Goal: Transaction & Acquisition: Purchase product/service

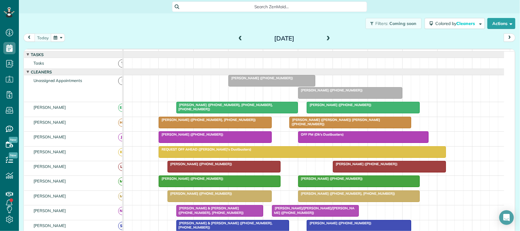
scroll to position [2, 2]
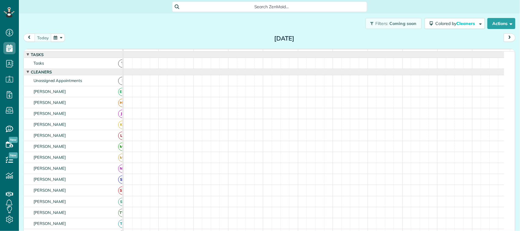
scroll to position [2, 2]
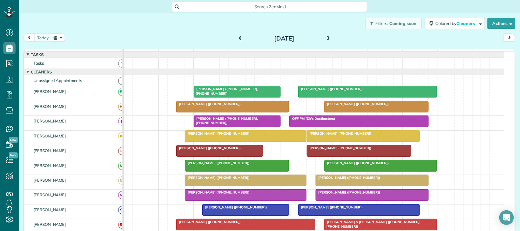
click at [65, 37] on div "today Thursday Aug 14, 2025" at bounding box center [269, 38] width 492 height 11
click at [60, 41] on button "button" at bounding box center [58, 37] width 14 height 8
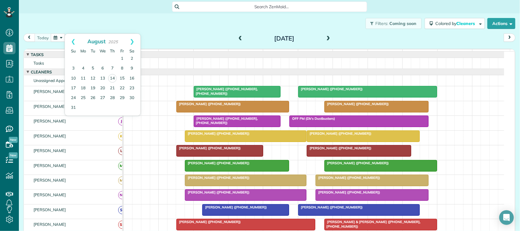
click at [107, 14] on div "Filters: Coming soon Colored by Cleaners Color by Cleaner Color by Team Color b…" at bounding box center [269, 23] width 501 height 20
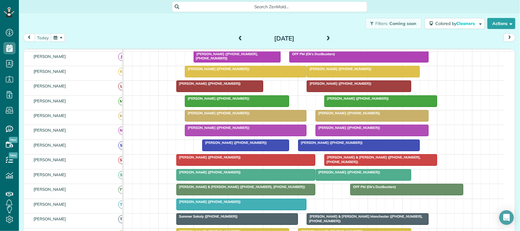
scroll to position [76, 0]
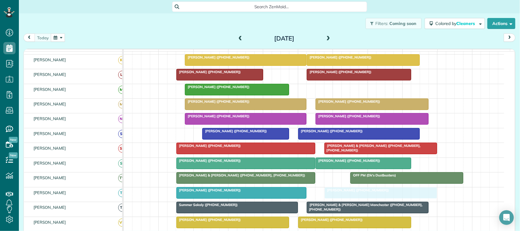
drag, startPoint x: 334, startPoint y: 94, endPoint x: 330, endPoint y: 199, distance: 105.1
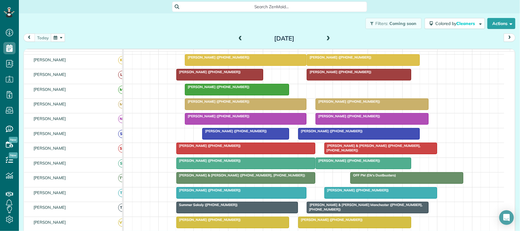
click at [127, 42] on div "today Thursday Aug 14, 2025" at bounding box center [269, 38] width 492 height 11
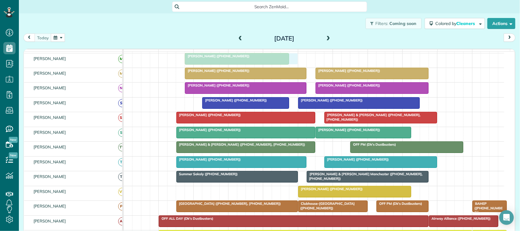
scroll to position [99, 0]
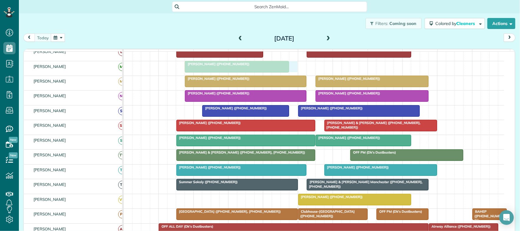
drag, startPoint x: 203, startPoint y: 191, endPoint x: 209, endPoint y: 58, distance: 132.9
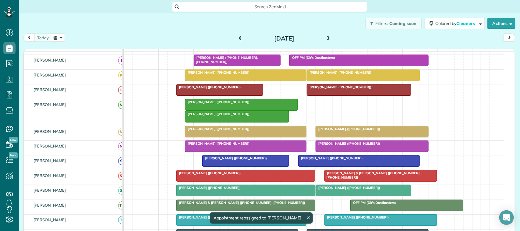
scroll to position [23, 0]
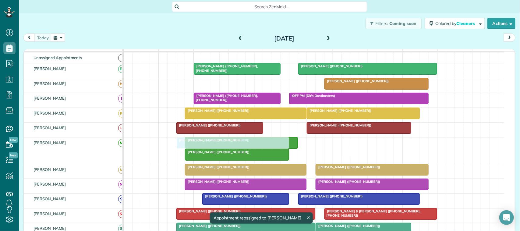
drag, startPoint x: 210, startPoint y: 89, endPoint x: 210, endPoint y: 144, distance: 55.4
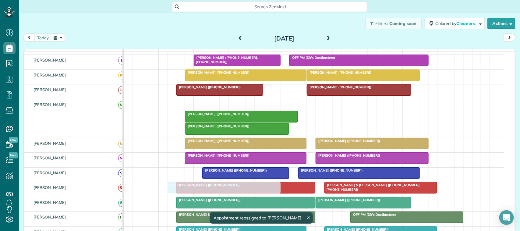
scroll to position [86, 0]
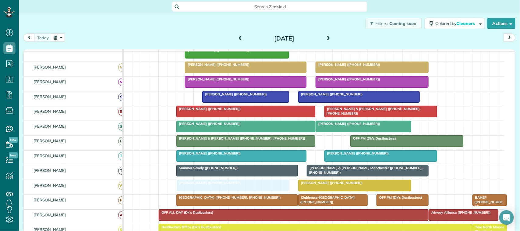
drag, startPoint x: 202, startPoint y: 112, endPoint x: 203, endPoint y: 192, distance: 80.7
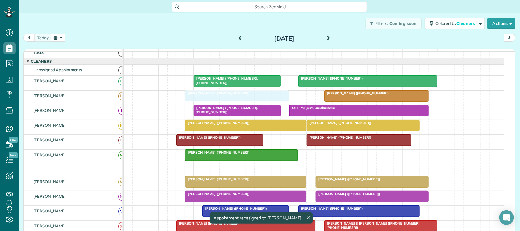
drag, startPoint x: 215, startPoint y: 174, endPoint x: 212, endPoint y: 107, distance: 67.1
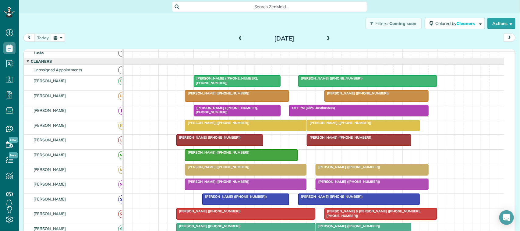
click at [55, 35] on button "button" at bounding box center [58, 37] width 14 height 8
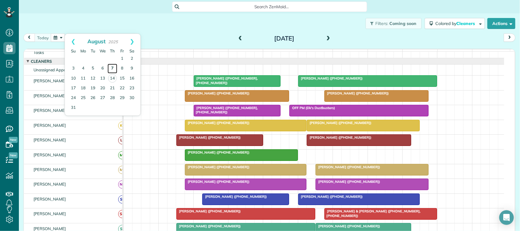
click at [110, 69] on link "7" at bounding box center [112, 69] width 10 height 10
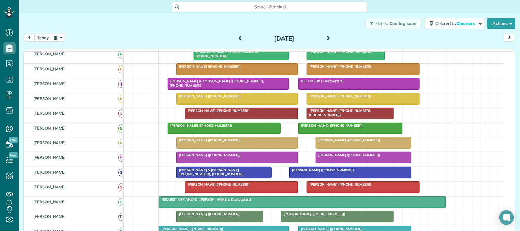
scroll to position [56, 0]
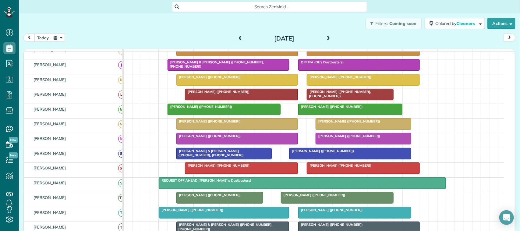
click at [206, 129] on div at bounding box center [237, 123] width 121 height 11
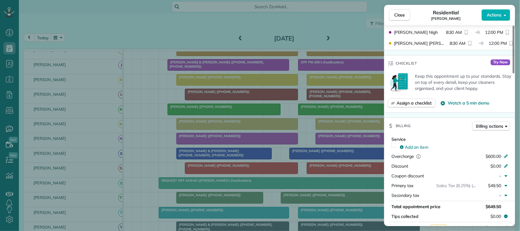
scroll to position [231, 0]
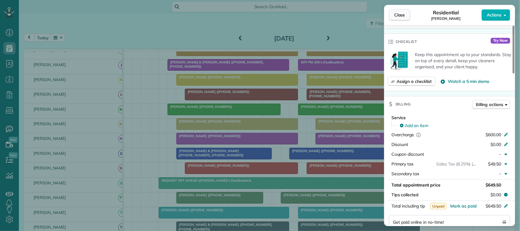
click at [403, 15] on span "Close" at bounding box center [399, 15] width 11 height 6
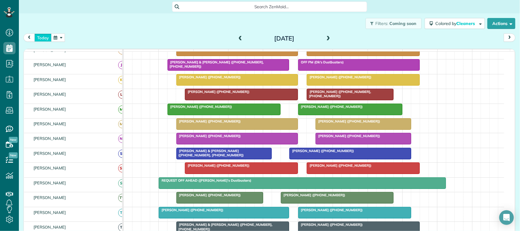
click at [43, 39] on button "today" at bounding box center [42, 37] width 17 height 8
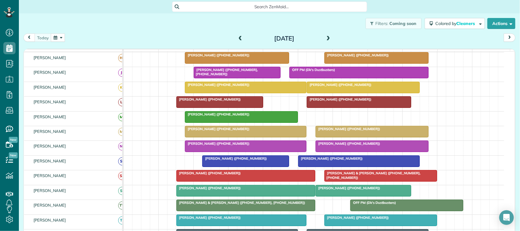
scroll to position [56, 0]
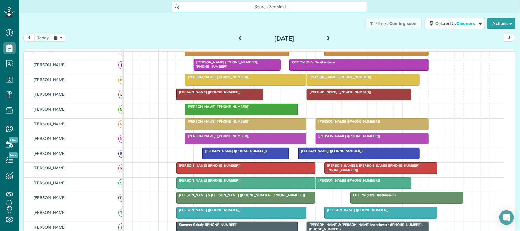
click at [211, 129] on div at bounding box center [245, 123] width 121 height 11
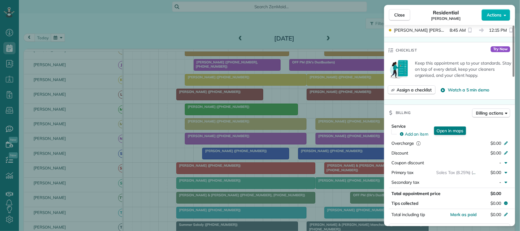
scroll to position [228, 0]
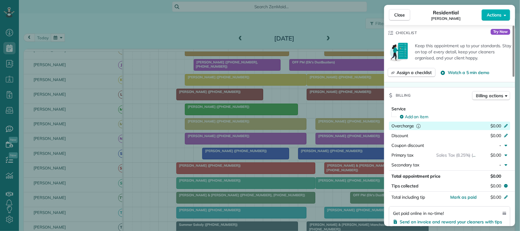
click at [496, 127] on span "$0.00" at bounding box center [495, 125] width 11 height 5
click at [498, 124] on input "*****" at bounding box center [491, 126] width 26 height 9
type input "*******"
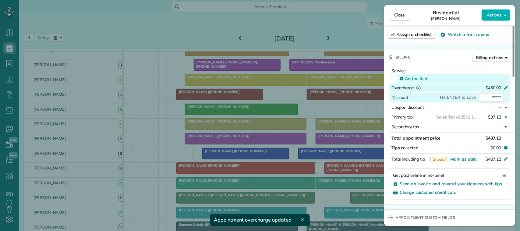
scroll to position [228, 0]
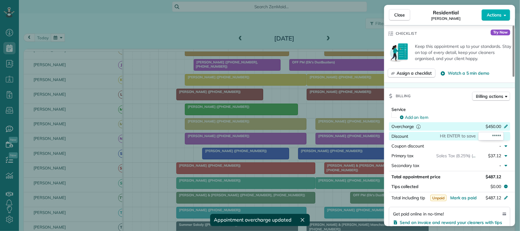
click at [396, 16] on span "Close" at bounding box center [399, 15] width 11 height 6
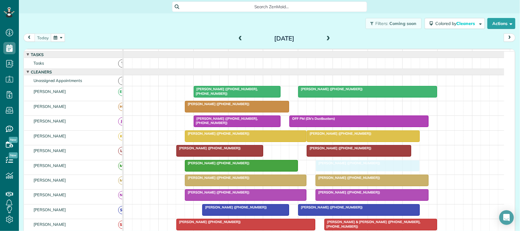
drag, startPoint x: 343, startPoint y: 116, endPoint x: 333, endPoint y: 170, distance: 54.8
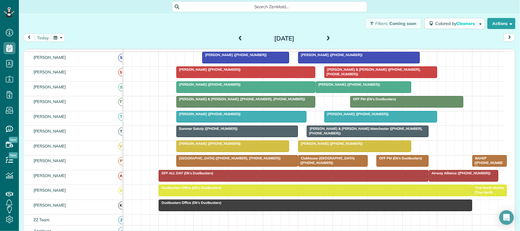
scroll to position [114, 0]
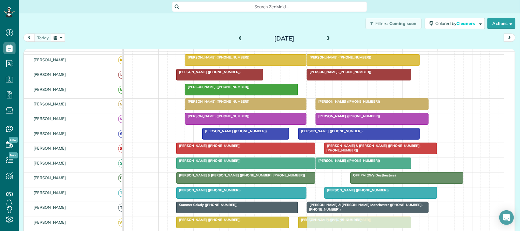
drag, startPoint x: 333, startPoint y: 94, endPoint x: 326, endPoint y: 229, distance: 134.5
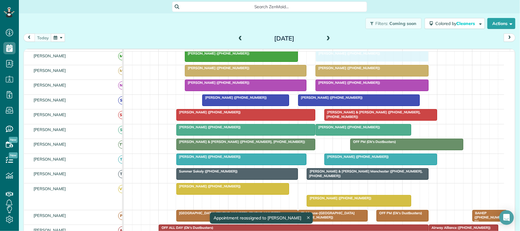
drag, startPoint x: 331, startPoint y: 193, endPoint x: 349, endPoint y: 61, distance: 133.4
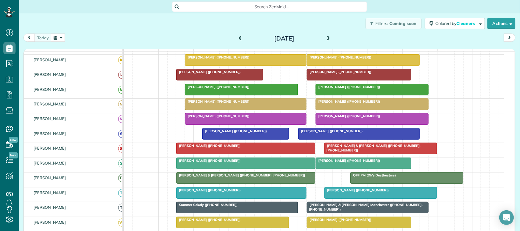
click at [331, 110] on div at bounding box center [372, 104] width 112 height 11
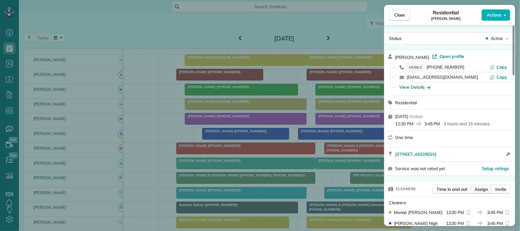
click at [487, 194] on div "Time in and out Assign Invite" at bounding box center [471, 191] width 78 height 12
click at [481, 191] on span "Assign" at bounding box center [480, 189] width 13 height 6
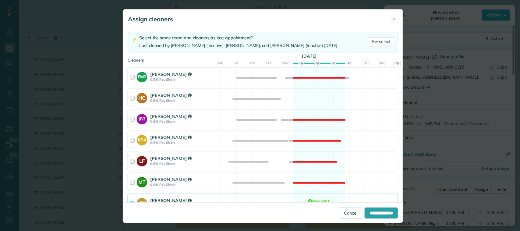
click at [219, 88] on div "Cleaning for Sylvia Russell Thu, Aug 14 - 12:30 PM to 3:45 PM 2416 Crows Nest D…" at bounding box center [263, 115] width 280 height 173
click at [227, 93] on div "HC Halyn Calvillo 0.5% Rev Share Available" at bounding box center [263, 98] width 270 height 18
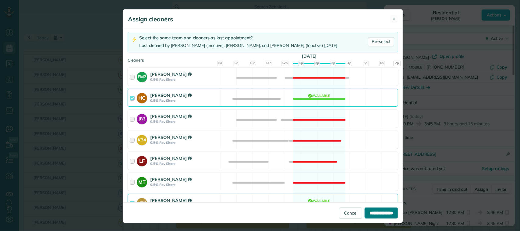
click at [380, 208] on input "**********" at bounding box center [381, 212] width 33 height 11
type input "**********"
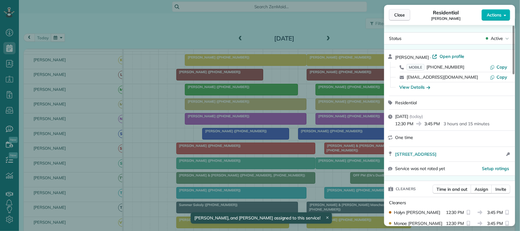
click at [400, 17] on span "Close" at bounding box center [399, 15] width 11 height 6
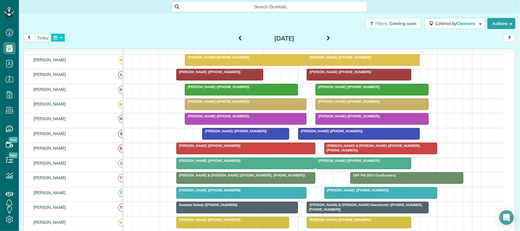
click at [56, 40] on button "button" at bounding box center [58, 37] width 14 height 8
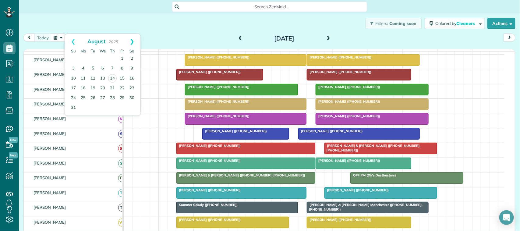
click at [130, 41] on link "Next" at bounding box center [132, 41] width 17 height 15
click at [82, 57] on link "1" at bounding box center [83, 59] width 10 height 10
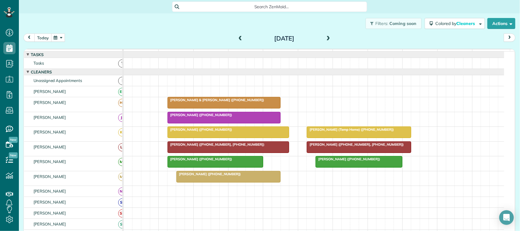
click at [44, 37] on button "today" at bounding box center [42, 37] width 17 height 8
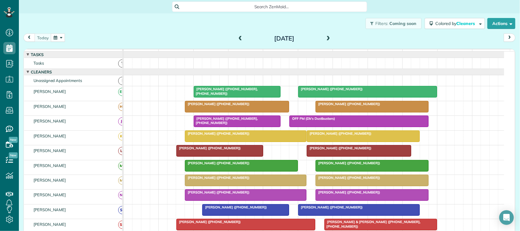
click at [346, 165] on span "Regina Cruz (+17134279789)" at bounding box center [347, 163] width 65 height 4
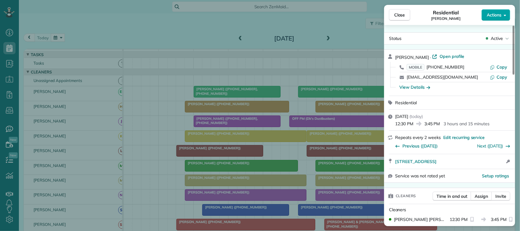
click at [500, 12] on span "Actions" at bounding box center [494, 15] width 15 height 6
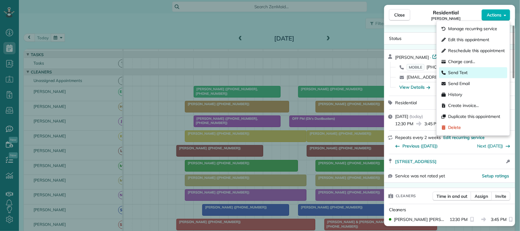
click at [463, 73] on span "Send Text" at bounding box center [457, 73] width 19 height 6
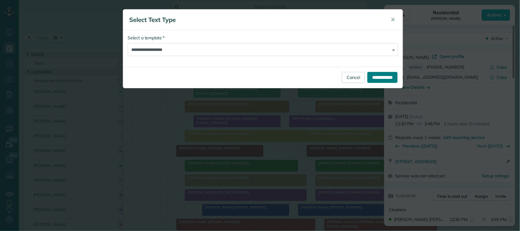
click at [374, 78] on input "**********" at bounding box center [382, 77] width 30 height 11
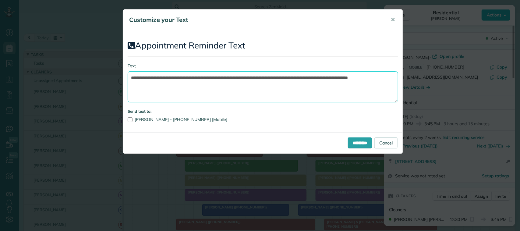
drag, startPoint x: 260, startPoint y: 91, endPoint x: 267, endPoint y: 76, distance: 16.9
click at [267, 76] on textarea "**********" at bounding box center [263, 86] width 270 height 31
drag, startPoint x: 229, startPoint y: 78, endPoint x: 164, endPoint y: 78, distance: 64.9
click at [164, 78] on textarea "**********" at bounding box center [263, 86] width 270 height 31
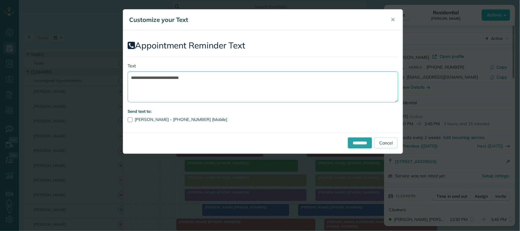
click at [235, 77] on textarea "**********" at bounding box center [263, 86] width 270 height 31
type textarea "**********"
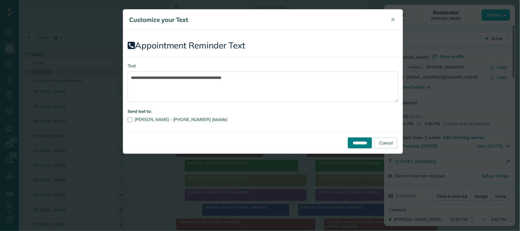
click at [348, 145] on input "*********" at bounding box center [360, 142] width 24 height 11
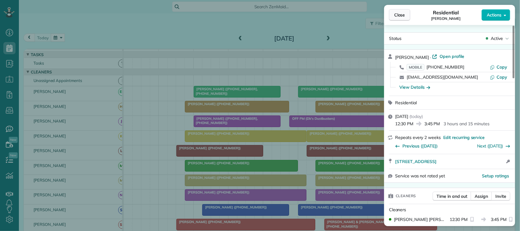
click at [403, 20] on button "Close" at bounding box center [399, 15] width 21 height 12
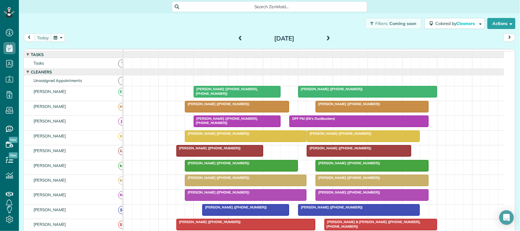
click at [131, 50] on div "7am" at bounding box center [141, 53] width 35 height 8
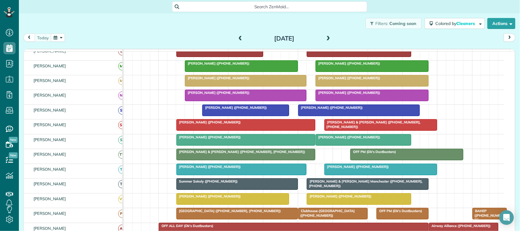
scroll to position [114, 0]
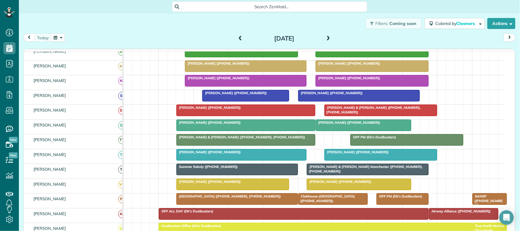
click at [372, 160] on div at bounding box center [381, 154] width 112 height 11
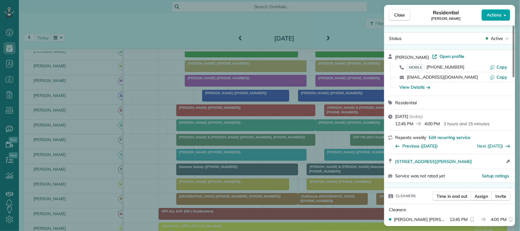
click at [499, 17] on span "Actions" at bounding box center [494, 15] width 15 height 6
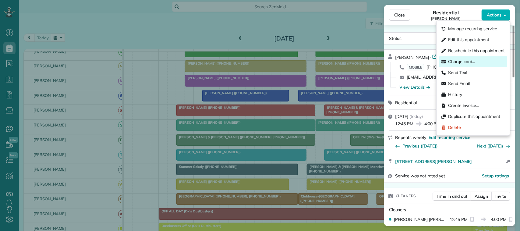
click at [493, 58] on div "Charge card…" at bounding box center [473, 61] width 68 height 11
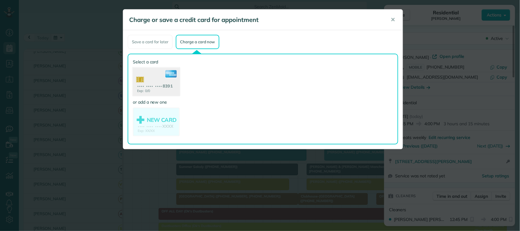
click at [167, 83] on use at bounding box center [156, 83] width 47 height 30
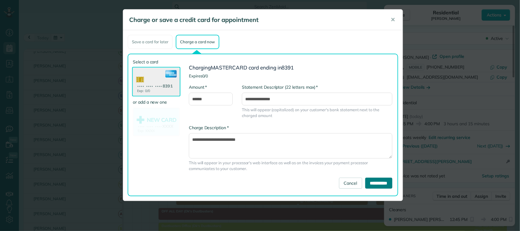
click at [365, 181] on input "**********" at bounding box center [378, 183] width 27 height 11
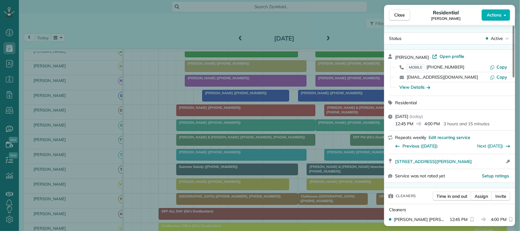
click at [393, 21] on div "Close Residential Chandler Bowman Actions" at bounding box center [449, 15] width 131 height 20
click at [393, 20] on button "Close" at bounding box center [399, 15] width 21 height 12
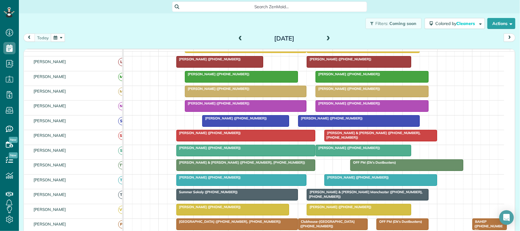
scroll to position [114, 0]
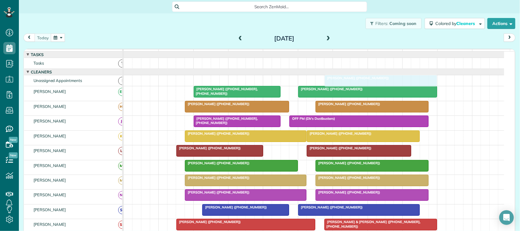
drag, startPoint x: 343, startPoint y: 199, endPoint x: 341, endPoint y: 91, distance: 108.1
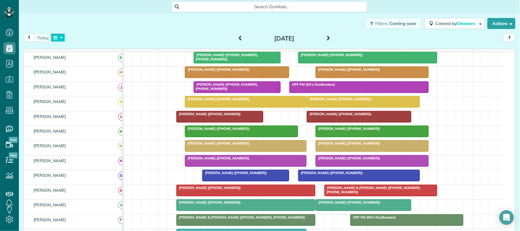
click at [58, 40] on button "button" at bounding box center [58, 37] width 14 height 8
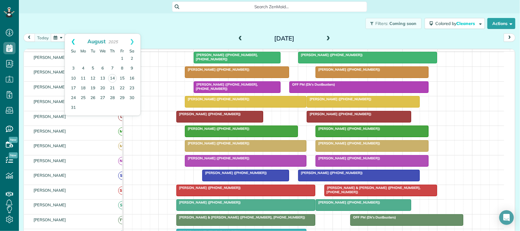
click at [74, 46] on link "Prev" at bounding box center [73, 41] width 17 height 15
click at [132, 46] on link "Next" at bounding box center [132, 41] width 17 height 15
click at [96, 81] on link "12" at bounding box center [93, 79] width 10 height 10
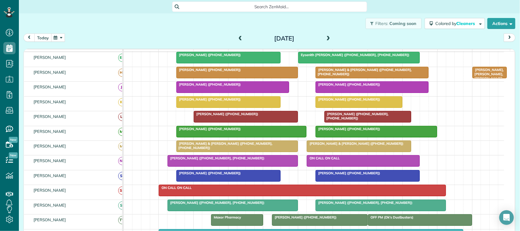
click at [50, 40] on button "today" at bounding box center [42, 37] width 17 height 8
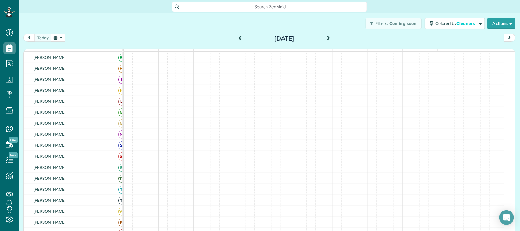
click at [59, 39] on button "button" at bounding box center [58, 37] width 14 height 8
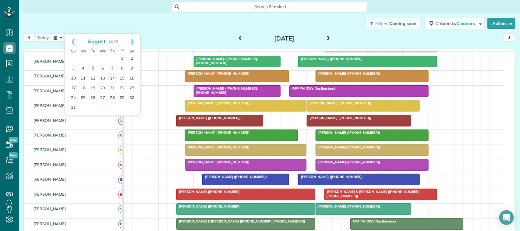
scroll to position [38, 0]
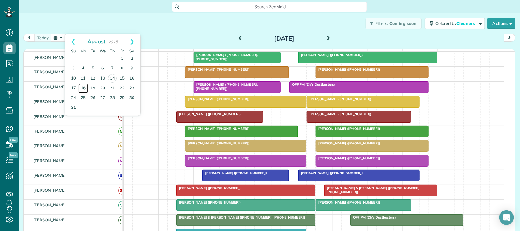
click at [81, 85] on link "18" at bounding box center [83, 88] width 10 height 10
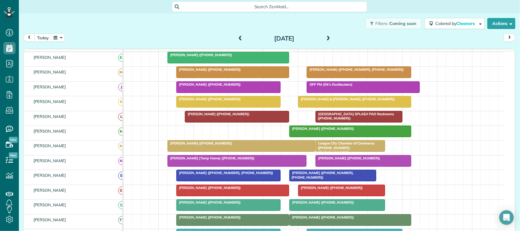
click at [326, 34] on span at bounding box center [328, 38] width 7 height 9
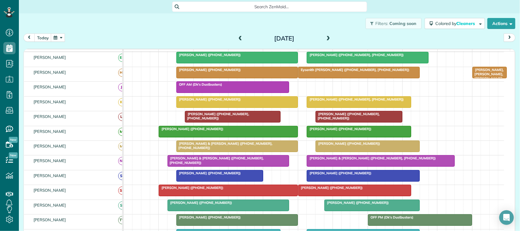
click at [327, 38] on span at bounding box center [328, 38] width 7 height 5
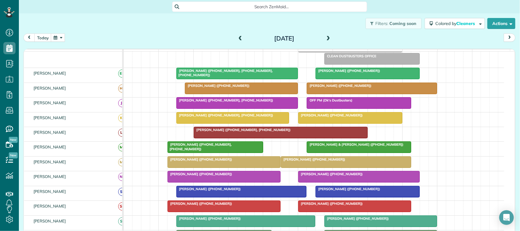
scroll to position [50, 0]
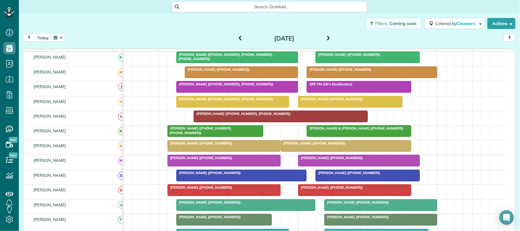
click at [325, 39] on span at bounding box center [328, 38] width 7 height 5
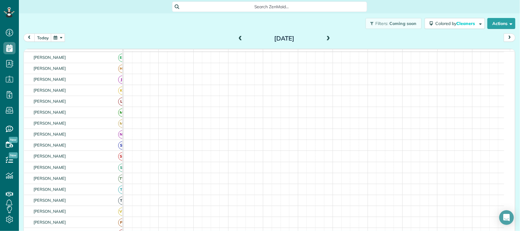
scroll to position [38, 0]
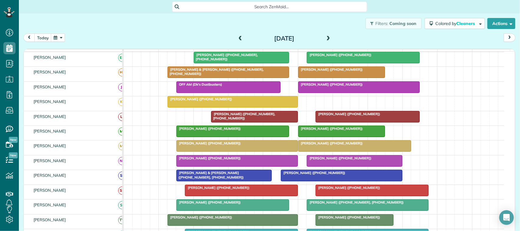
click at [48, 32] on div "Filters: Coming soon Colored by Cleaners Color by Cleaner Color by Team Color b…" at bounding box center [269, 23] width 501 height 20
click at [44, 37] on button "today" at bounding box center [42, 37] width 17 height 8
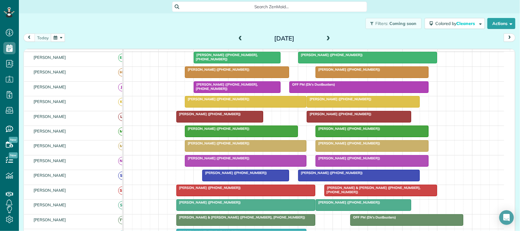
click at [47, 28] on div "Filters: Coming soon Colored by Cleaners Color by Cleaner Color by Team Color b…" at bounding box center [269, 23] width 501 height 20
click at [71, 29] on div "Filters: Coming soon Colored by Cleaners Color by Cleaner Color by Team Color b…" at bounding box center [269, 23] width 501 height 20
click at [95, 31] on div "Filters: Coming soon Colored by Cleaners Color by Cleaner Color by Team Color b…" at bounding box center [269, 23] width 501 height 20
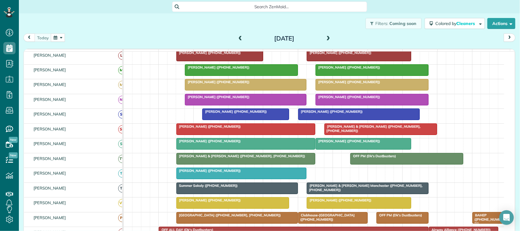
scroll to position [0, 0]
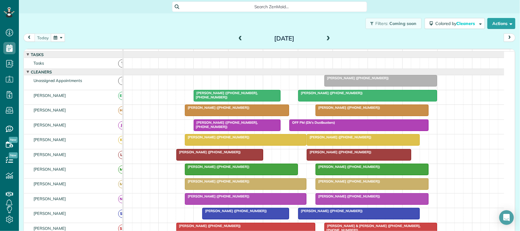
click at [221, 23] on div "Filters: Coming soon Colored by Cleaners Color by Cleaner Color by Team Color b…" at bounding box center [269, 23] width 501 height 20
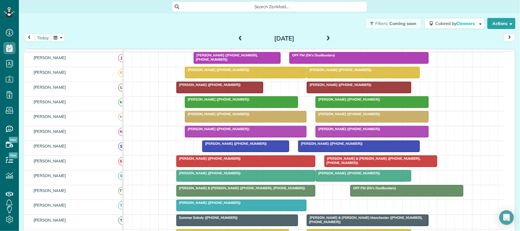
scroll to position [76, 0]
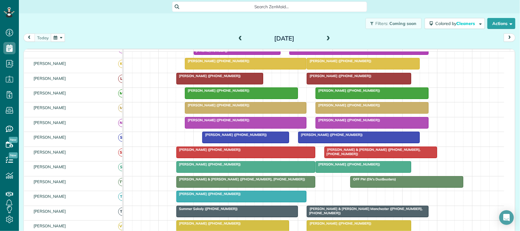
click at [221, 217] on div at bounding box center [237, 211] width 121 height 11
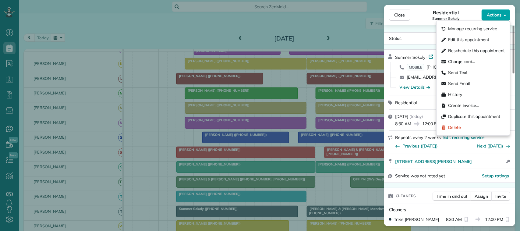
click at [496, 16] on span "Actions" at bounding box center [494, 15] width 15 height 6
click at [485, 63] on div "Charge card…" at bounding box center [473, 61] width 68 height 11
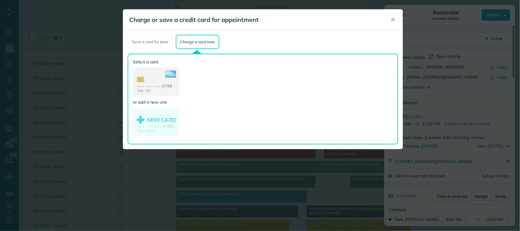
click at [165, 79] on div at bounding box center [262, 99] width 269 height 90
click at [165, 79] on use at bounding box center [156, 82] width 46 height 29
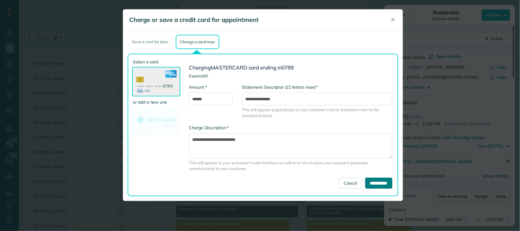
click at [378, 178] on input "**********" at bounding box center [378, 183] width 27 height 11
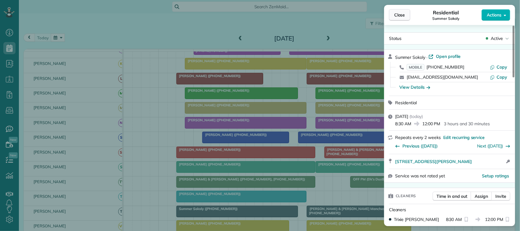
click at [401, 15] on span "Close" at bounding box center [399, 15] width 11 height 6
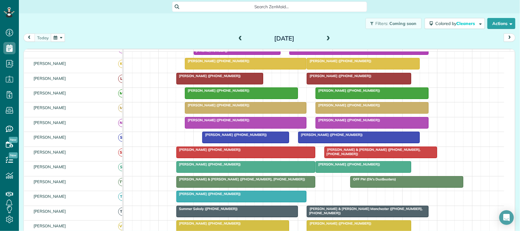
click at [348, 155] on span "Katie & Robert Gerace (+14097703376, +14097703334)" at bounding box center [372, 151] width 97 height 9
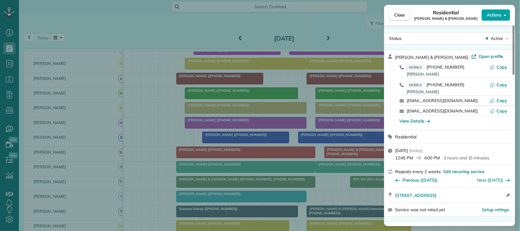
click at [491, 17] on span "Actions" at bounding box center [494, 15] width 15 height 6
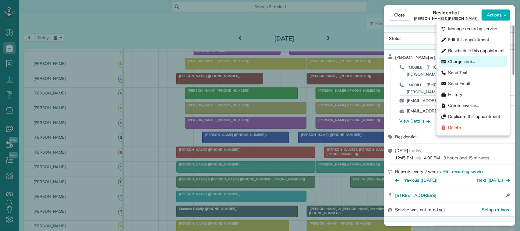
click at [474, 60] on span "Charge card…" at bounding box center [461, 62] width 27 height 6
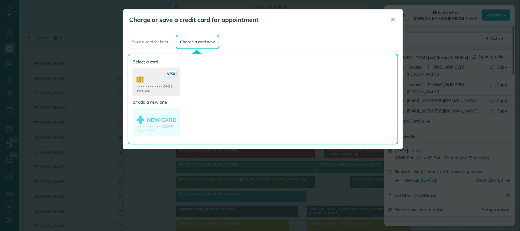
click at [174, 94] on use at bounding box center [156, 83] width 47 height 30
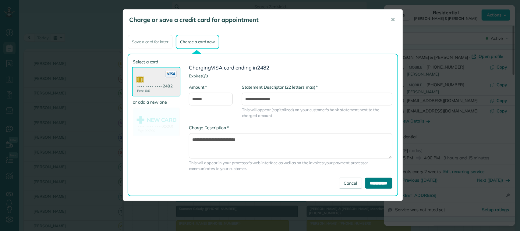
click at [389, 186] on input "**********" at bounding box center [378, 183] width 27 height 11
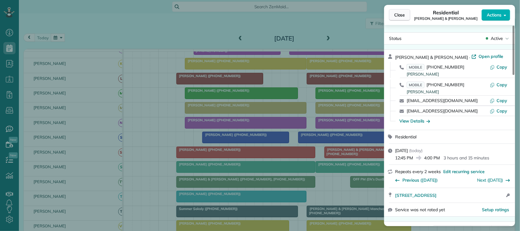
click at [400, 18] on span "Close" at bounding box center [399, 15] width 11 height 6
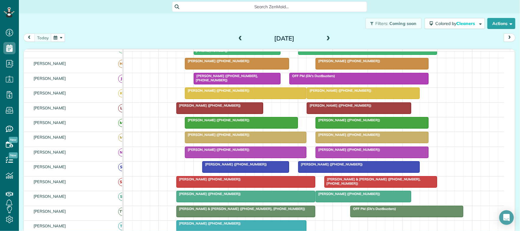
scroll to position [38, 0]
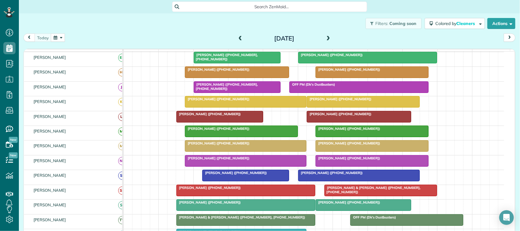
click at [323, 107] on div at bounding box center [363, 101] width 112 height 11
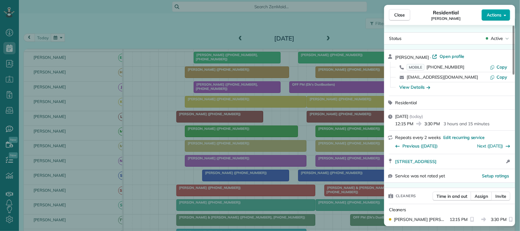
click at [492, 16] on span "Actions" at bounding box center [494, 15] width 15 height 6
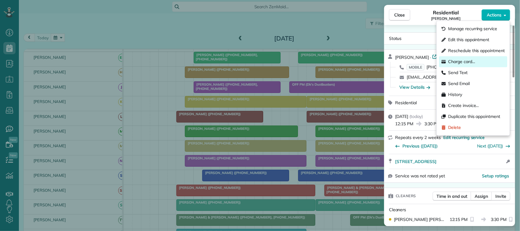
click at [469, 59] on span "Charge card…" at bounding box center [461, 62] width 27 height 6
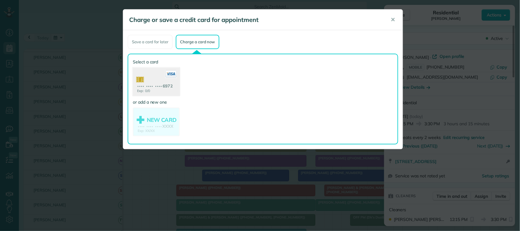
click at [162, 85] on use at bounding box center [156, 83] width 47 height 30
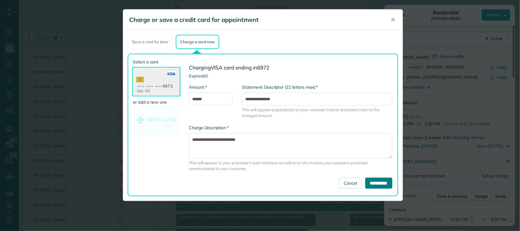
click at [365, 181] on input "**********" at bounding box center [378, 183] width 27 height 11
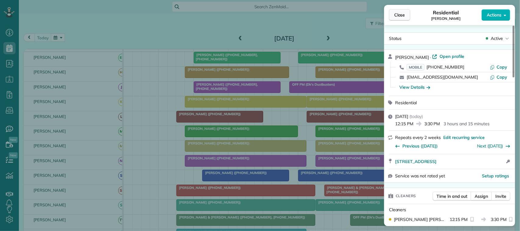
click at [402, 15] on span "Close" at bounding box center [399, 15] width 11 height 6
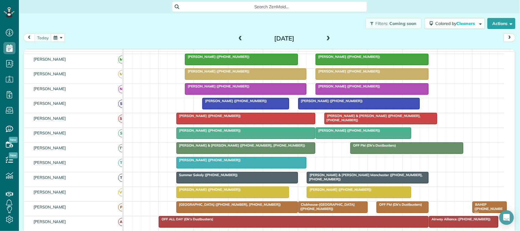
scroll to position [114, 0]
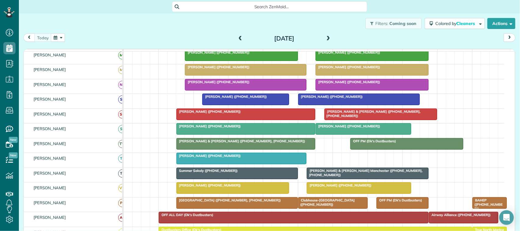
click at [224, 164] on div at bounding box center [242, 158] width 130 height 11
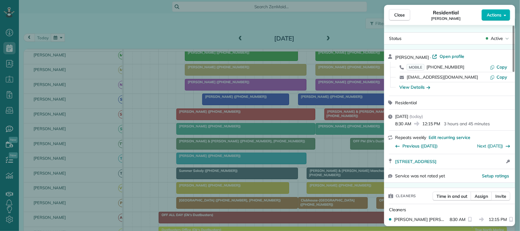
click at [499, 19] on button "Actions" at bounding box center [495, 15] width 29 height 12
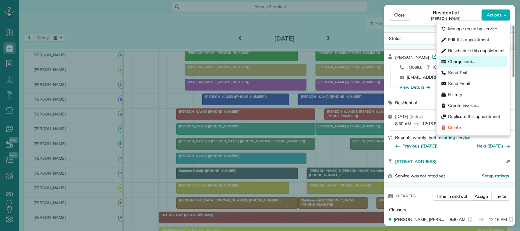
click at [474, 61] on span "Charge card…" at bounding box center [461, 62] width 27 height 6
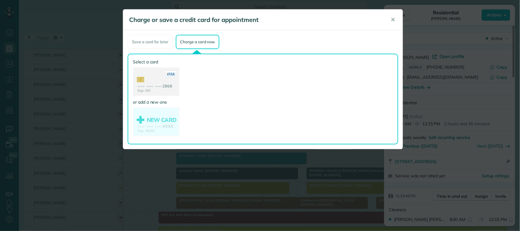
click at [176, 88] on use at bounding box center [156, 82] width 46 height 29
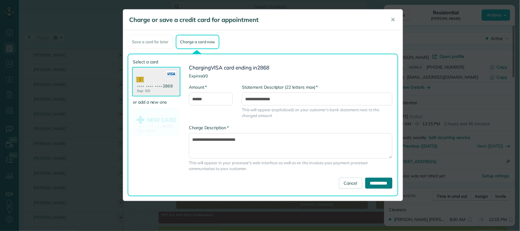
click at [381, 180] on input "**********" at bounding box center [378, 183] width 27 height 11
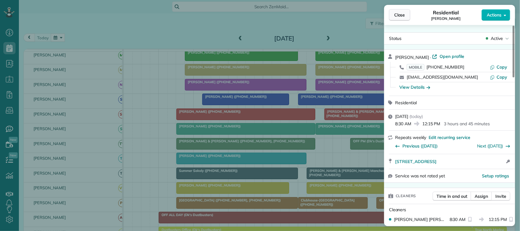
click at [401, 16] on span "Close" at bounding box center [399, 15] width 11 height 6
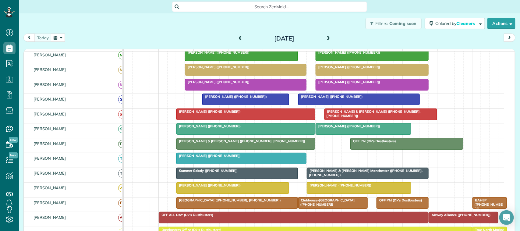
click at [179, 41] on div "today Thursday Aug 14, 2025" at bounding box center [269, 38] width 492 height 11
click at [41, 44] on div "today Thursday Aug 14, 2025" at bounding box center [269, 38] width 492 height 11
click at [58, 36] on button "button" at bounding box center [58, 37] width 14 height 8
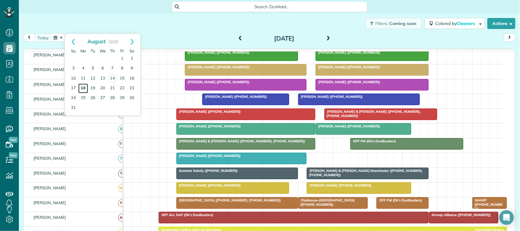
click at [83, 88] on link "18" at bounding box center [83, 88] width 10 height 10
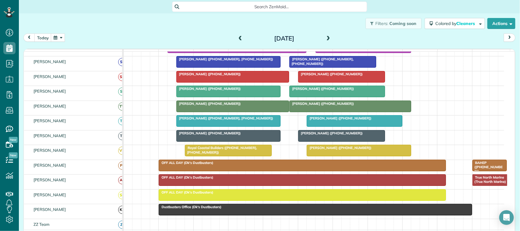
scroll to position [152, 0]
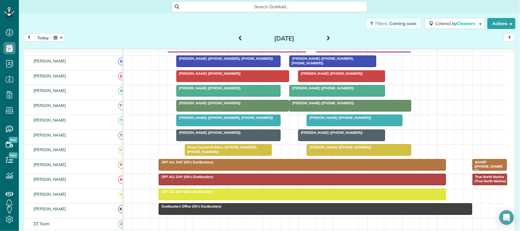
click at [141, 42] on div "today Monday Aug 18, 2025" at bounding box center [269, 38] width 492 height 11
